Goal: Task Accomplishment & Management: Use online tool/utility

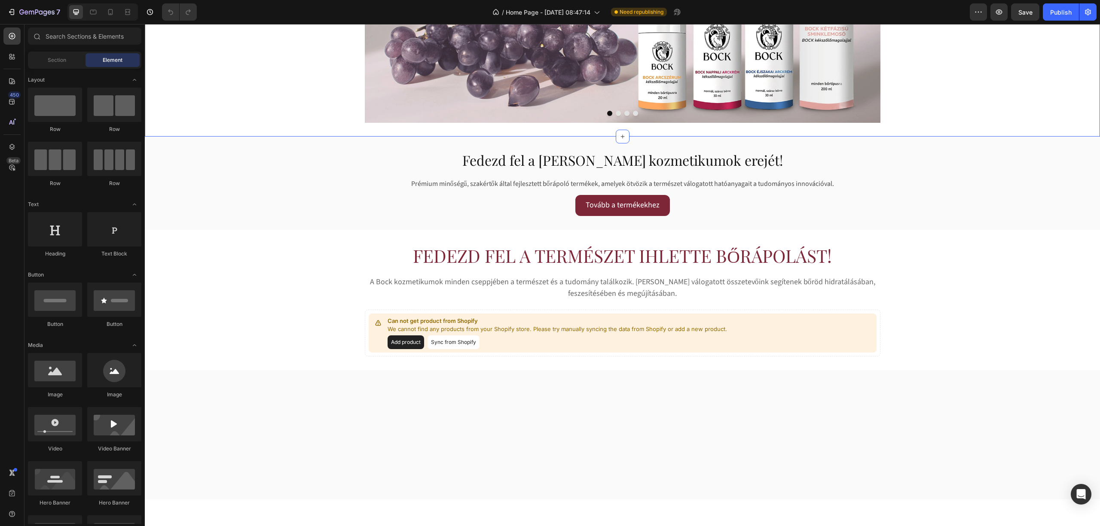
scroll to position [172, 0]
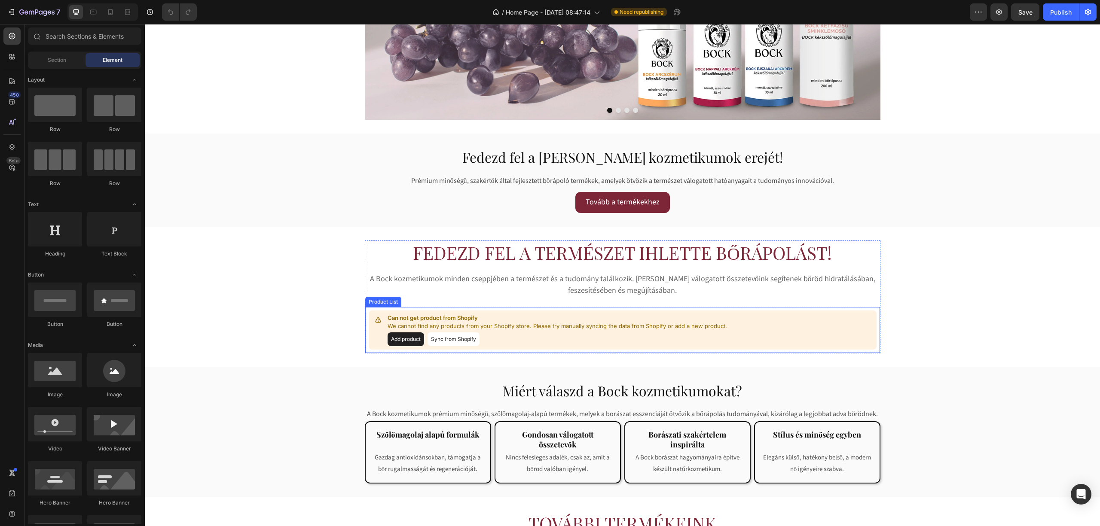
click at [420, 323] on p "We cannot find any products from your Shopify store. Please try manually syncin…" at bounding box center [557, 326] width 339 height 9
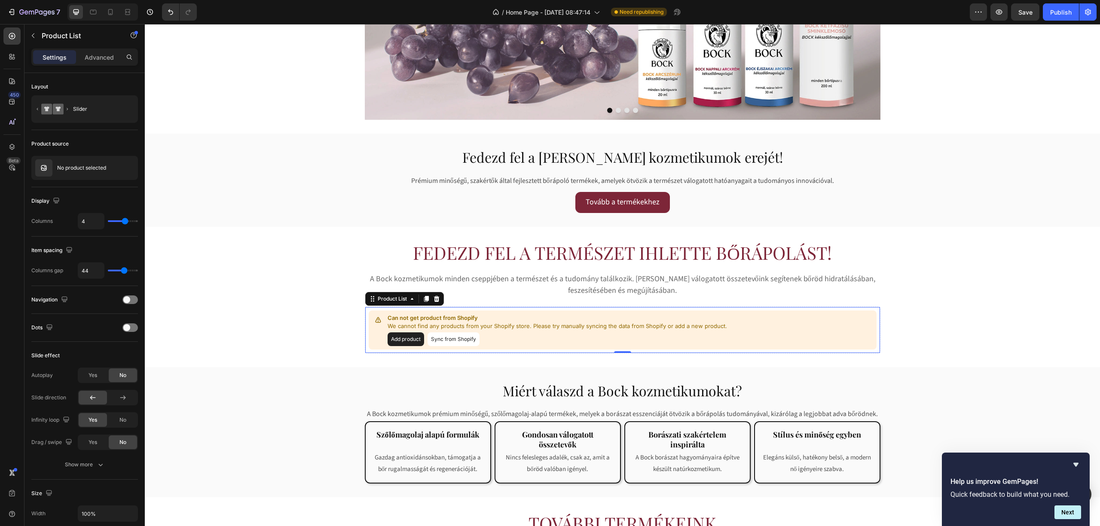
click at [435, 338] on button "Sync from Shopify" at bounding box center [453, 340] width 52 height 14
click at [403, 336] on button "Add product" at bounding box center [406, 340] width 37 height 14
click at [396, 300] on div "Product List" at bounding box center [392, 299] width 33 height 8
click at [77, 150] on div "Product source" at bounding box center [84, 144] width 107 height 14
click at [130, 164] on button "button" at bounding box center [129, 168] width 10 height 10
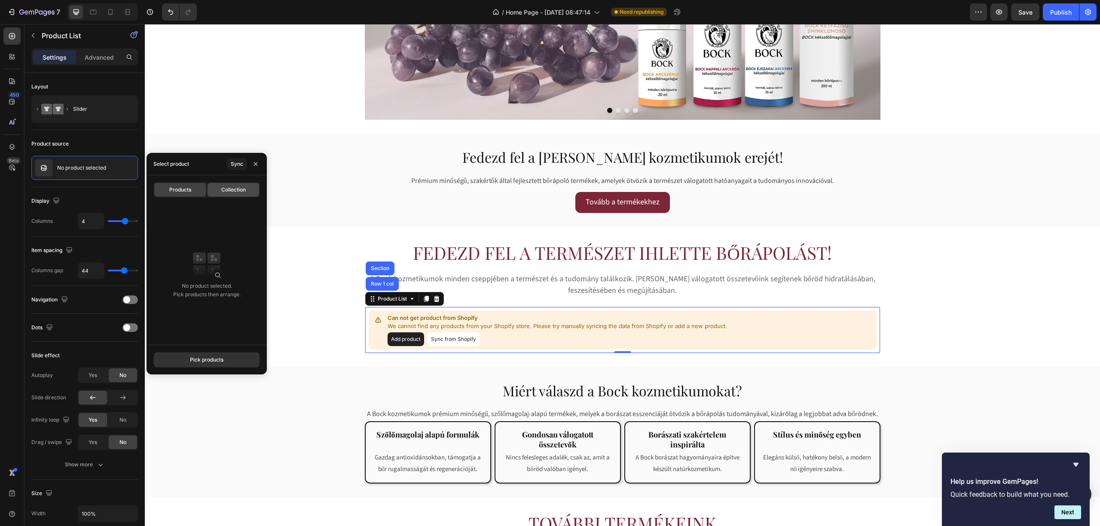
click at [222, 185] on div "Collection" at bounding box center [234, 190] width 52 height 14
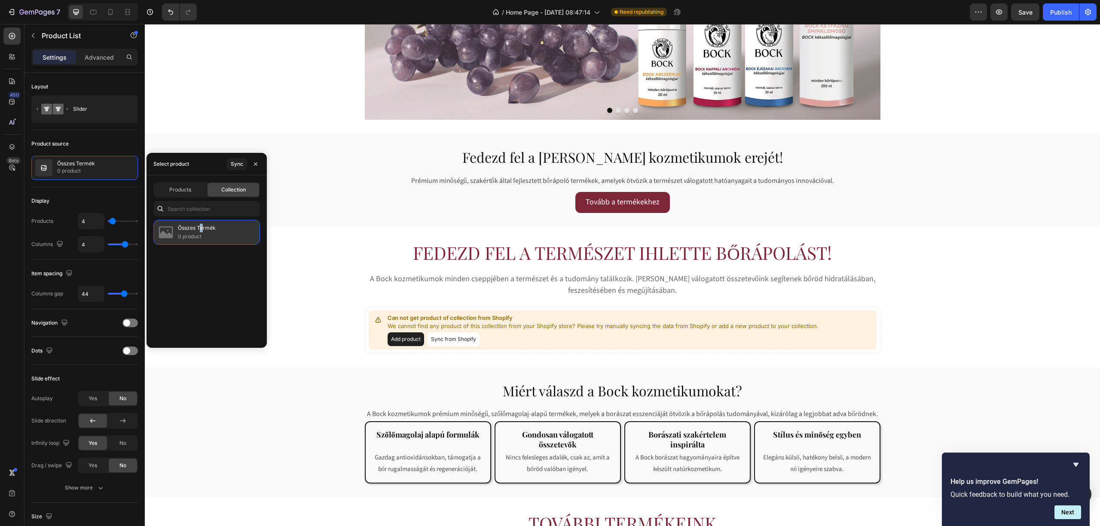
click at [202, 231] on p "Összes Termék" at bounding box center [197, 228] width 38 height 9
click at [259, 163] on icon "button" at bounding box center [255, 164] width 7 height 7
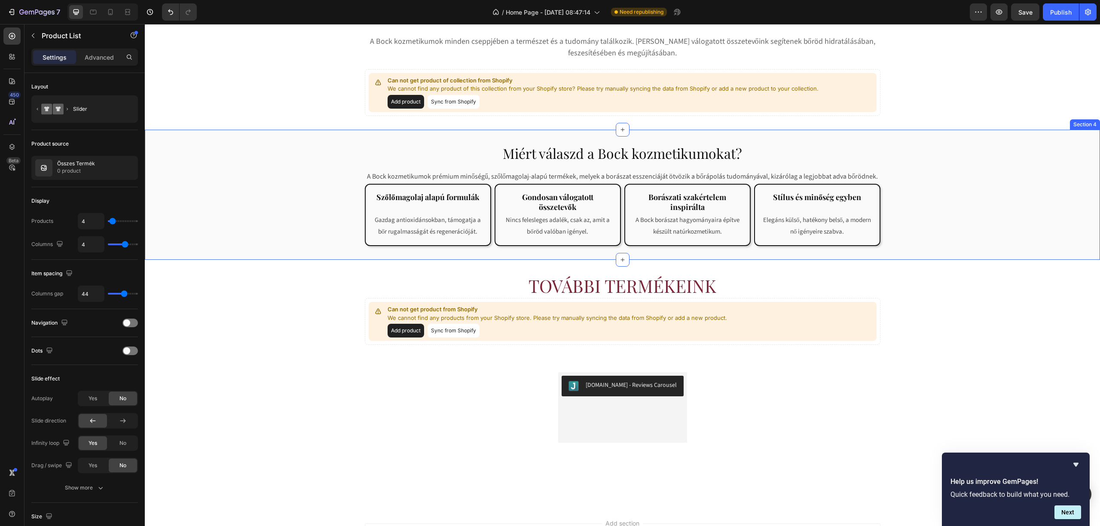
scroll to position [458, 0]
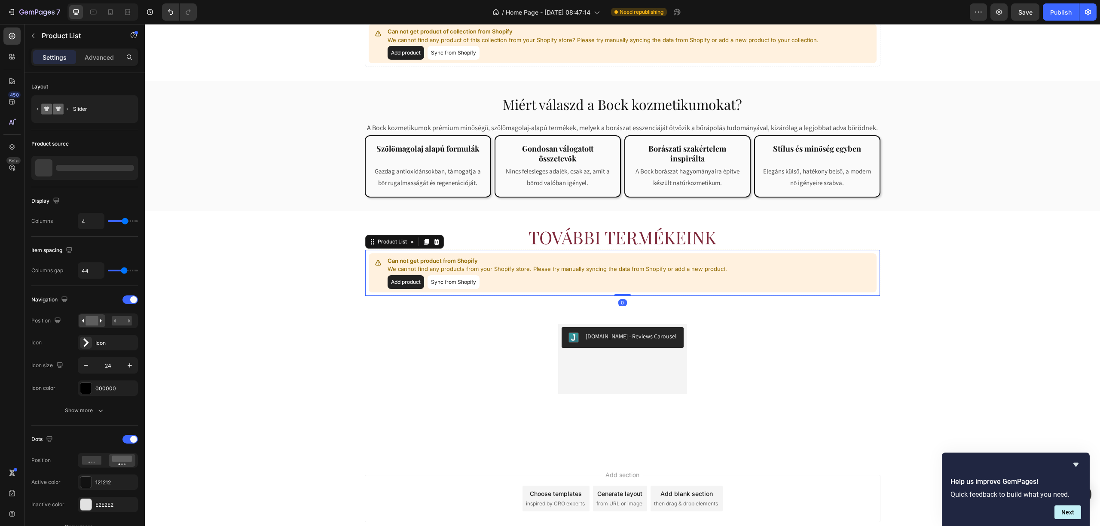
click at [491, 275] on div "Add product Sync from Shopify" at bounding box center [557, 282] width 339 height 14
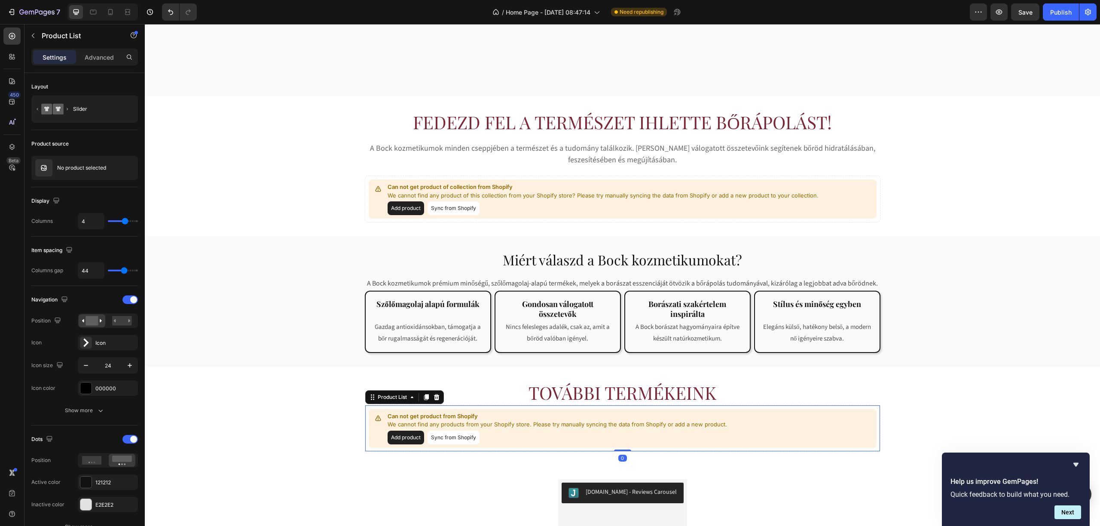
scroll to position [286, 0]
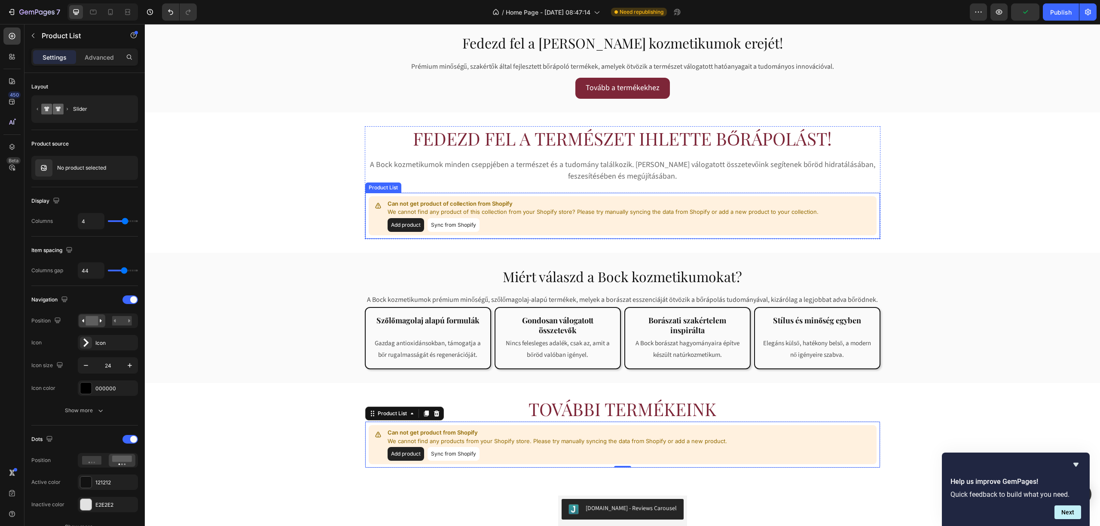
click at [533, 215] on p "We cannot find any product of this collection from your Shopify store? Please t…" at bounding box center [603, 212] width 431 height 9
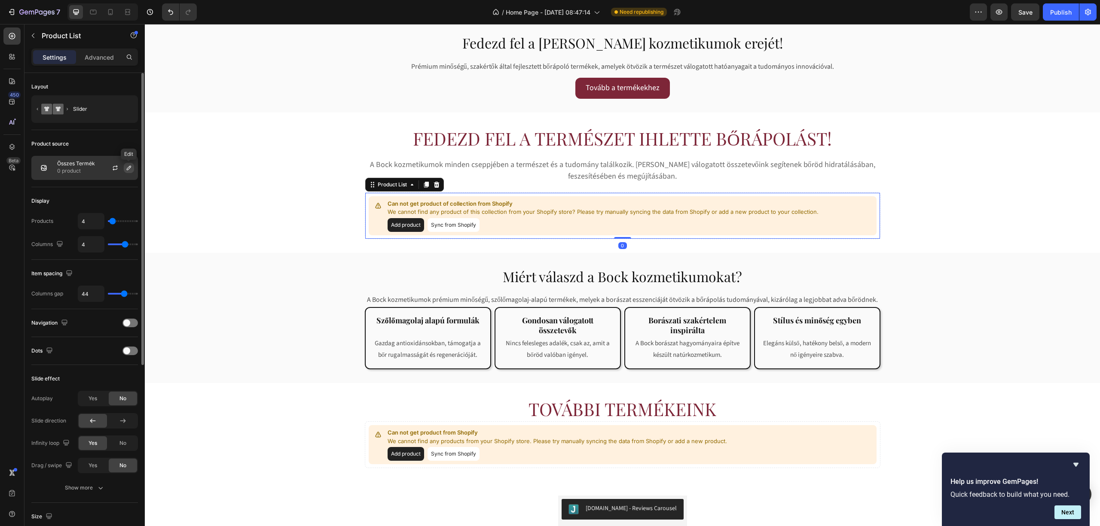
click at [129, 169] on icon "button" at bounding box center [129, 168] width 4 height 4
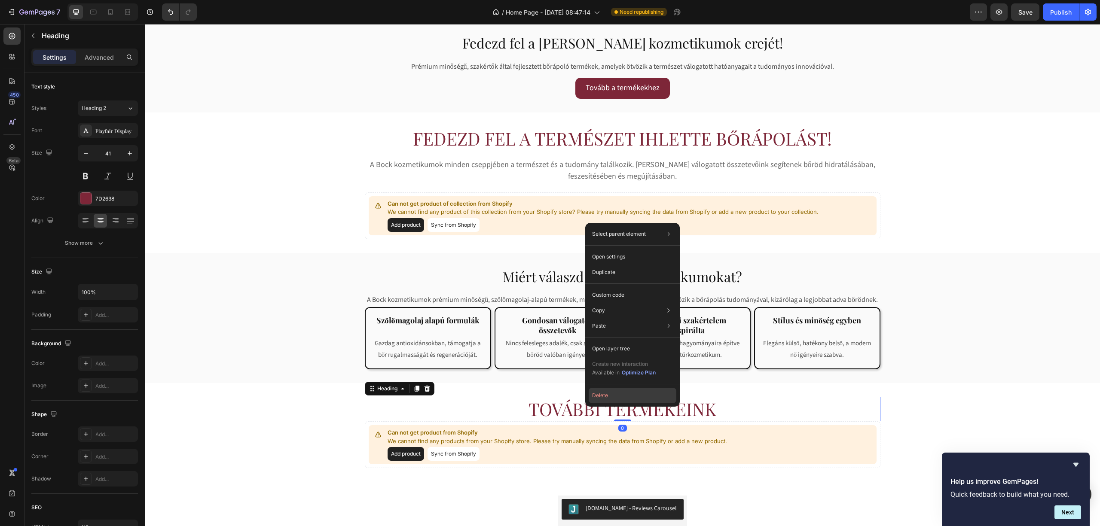
drag, startPoint x: 613, startPoint y: 393, endPoint x: 467, endPoint y: 371, distance: 146.8
click at [613, 393] on button "Delete" at bounding box center [633, 395] width 88 height 15
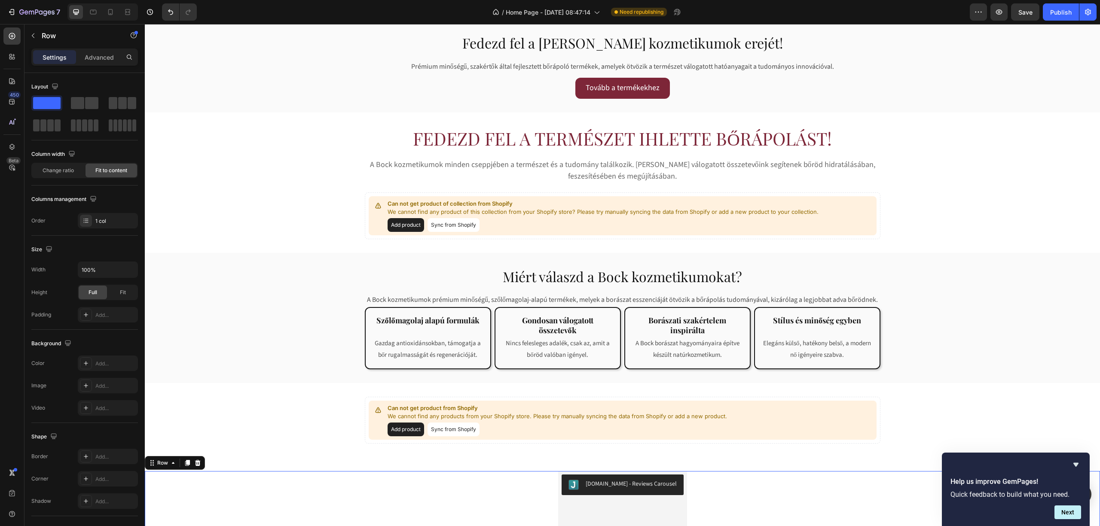
click at [714, 471] on div "[DOMAIN_NAME] - Reviews Carousel [DOMAIN_NAME] Row 16" at bounding box center [622, 527] width 955 height 113
click at [173, 9] on icon "Undo/Redo" at bounding box center [170, 12] width 9 height 9
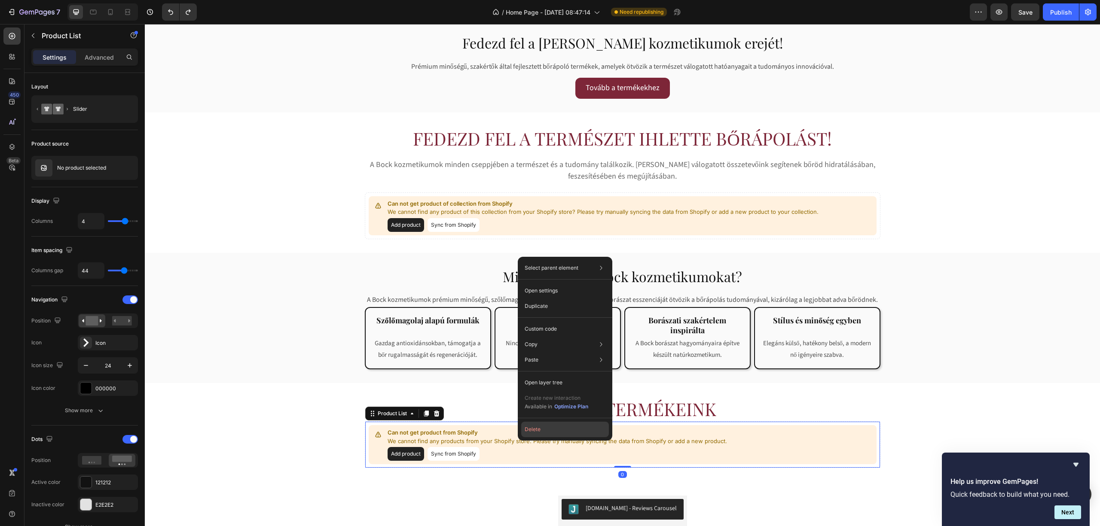
click at [549, 430] on button "Delete" at bounding box center [565, 429] width 88 height 15
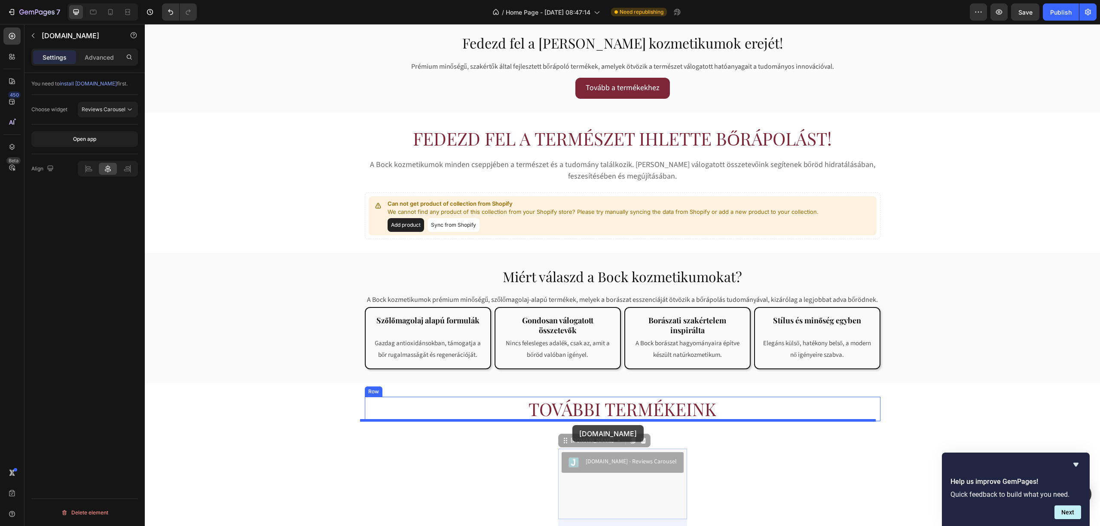
drag, startPoint x: 573, startPoint y: 472, endPoint x: 572, endPoint y: 425, distance: 46.4
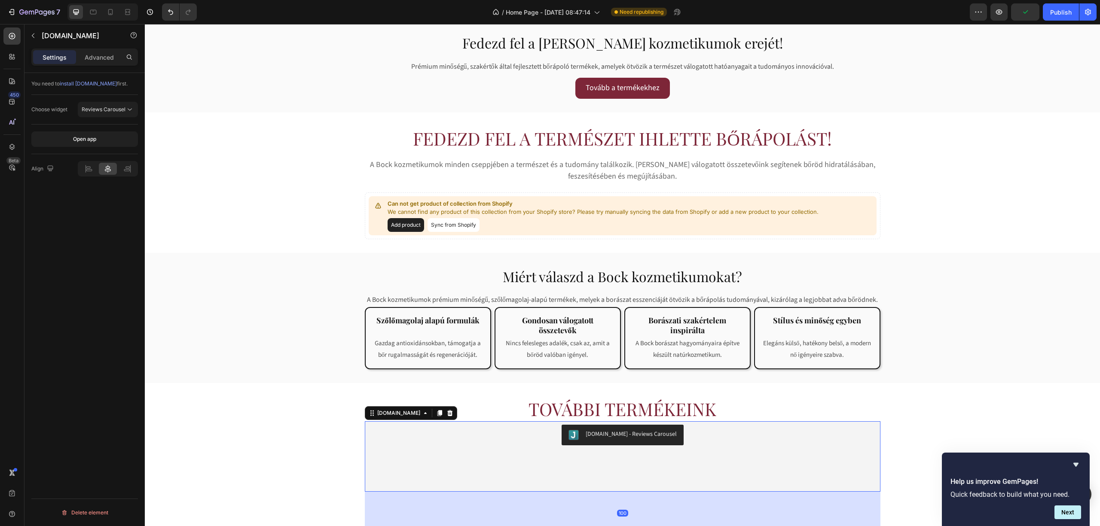
click at [568, 464] on div "[DOMAIN_NAME] - Reviews Carousel [DOMAIN_NAME] 100" at bounding box center [623, 456] width 516 height 70
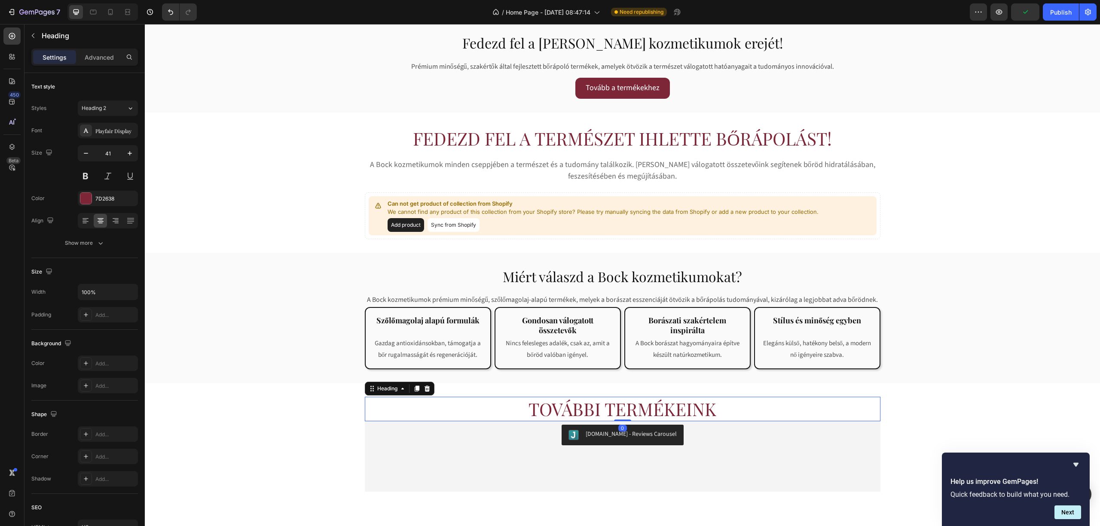
click at [571, 412] on h2 "További termékeink" at bounding box center [623, 409] width 516 height 24
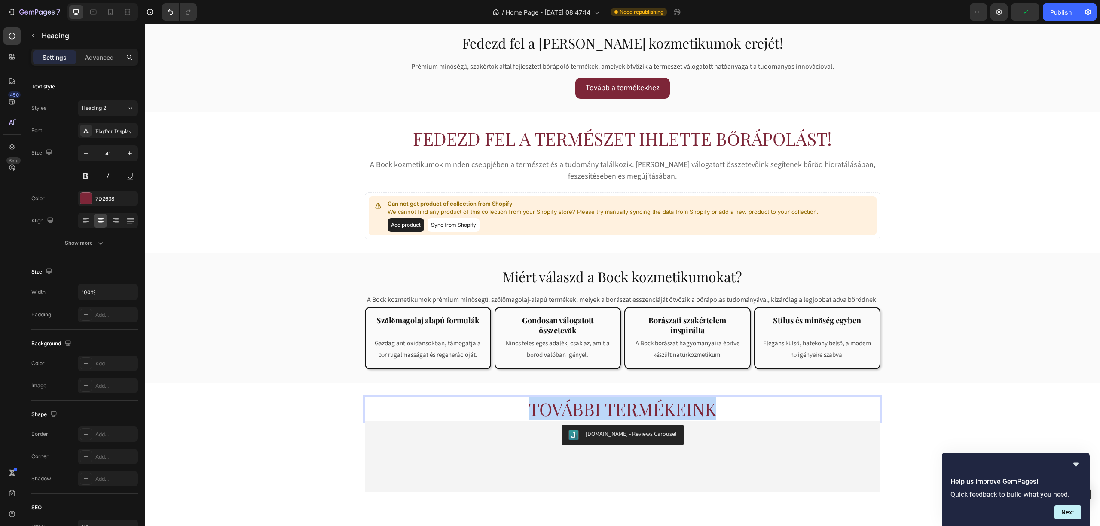
click at [571, 412] on p "További termékeink" at bounding box center [623, 409] width 514 height 23
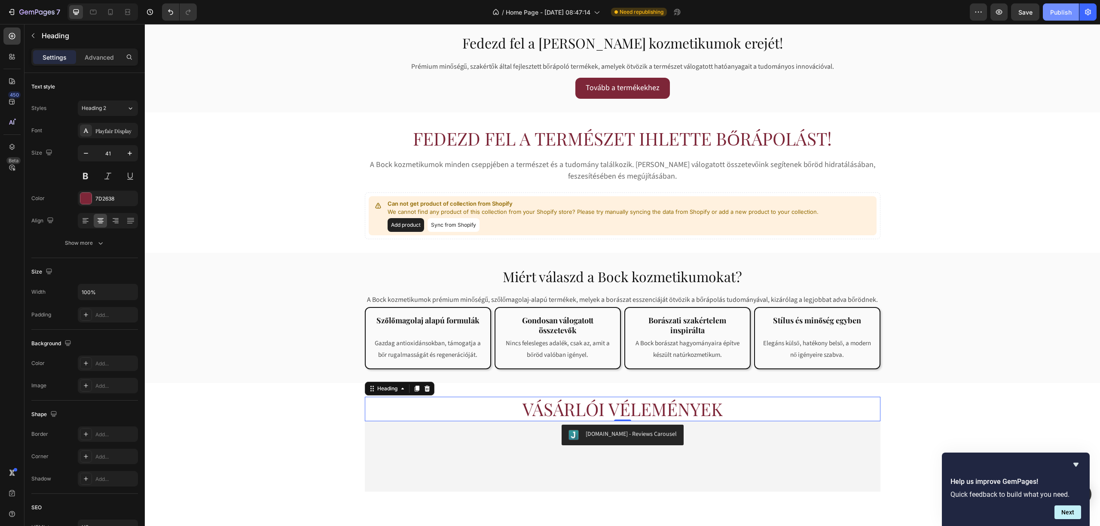
click at [1065, 15] on div "Publish" at bounding box center [1060, 12] width 21 height 9
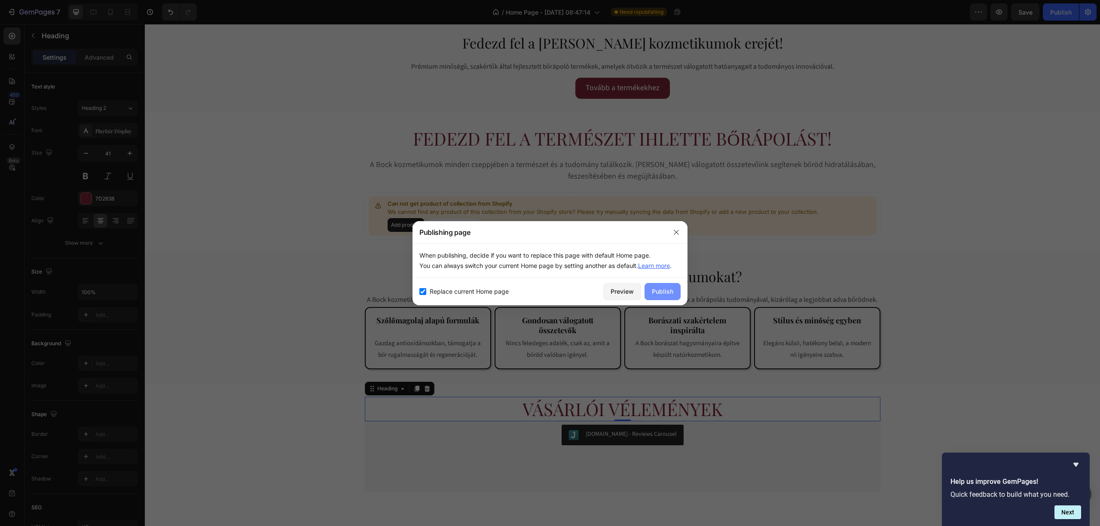
click at [655, 287] on button "Publish" at bounding box center [662, 291] width 36 height 17
